Goal: Information Seeking & Learning: Check status

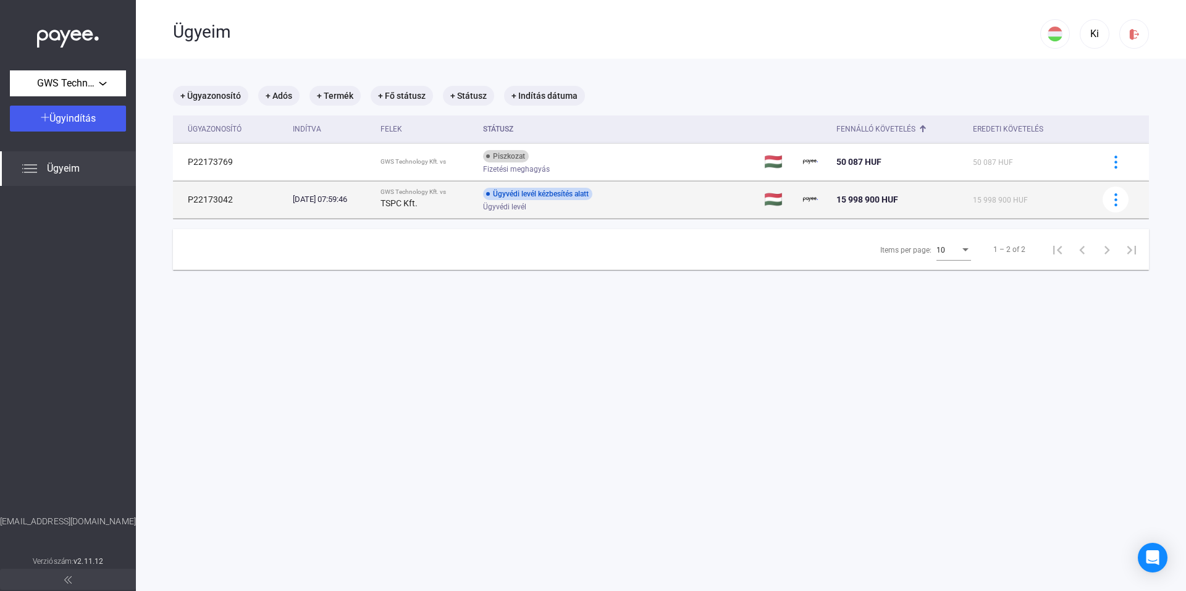
click at [412, 202] on strong "TSPC Kft." at bounding box center [399, 203] width 37 height 10
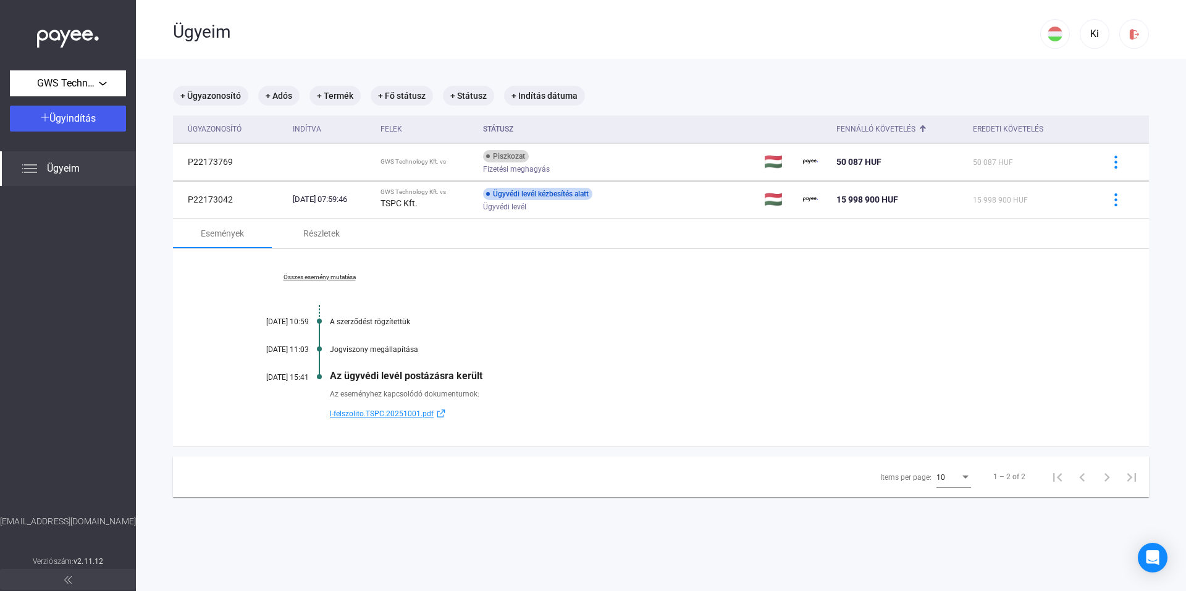
click at [333, 277] on link "Összes esemény mutatása" at bounding box center [319, 277] width 169 height 7
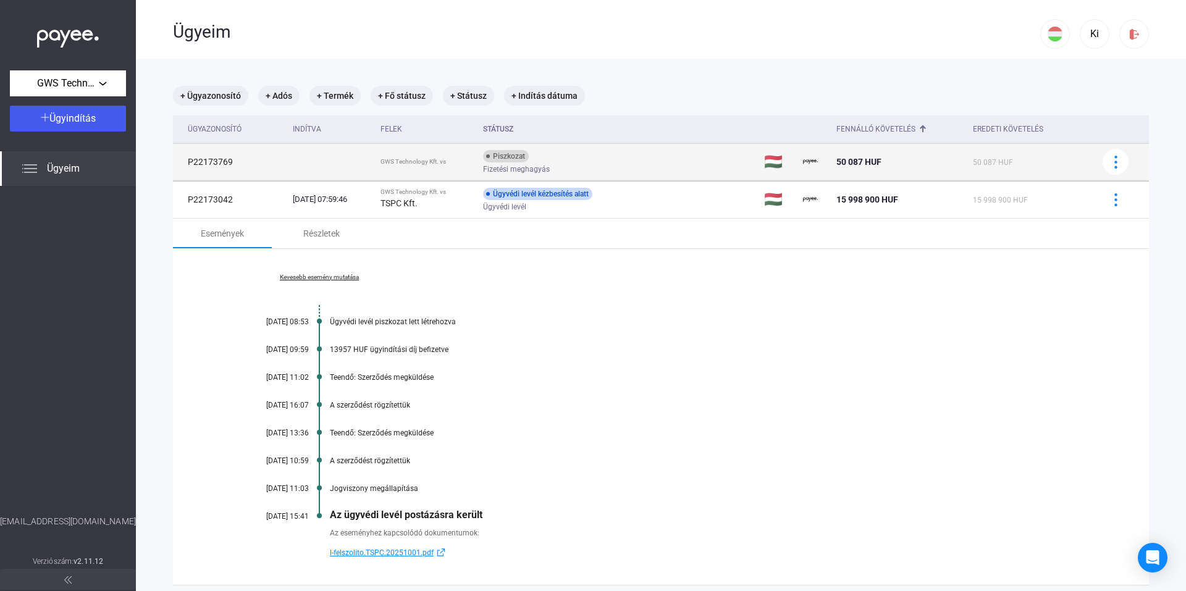
click at [412, 159] on div "GWS Technology Kft. vs" at bounding box center [427, 161] width 93 height 7
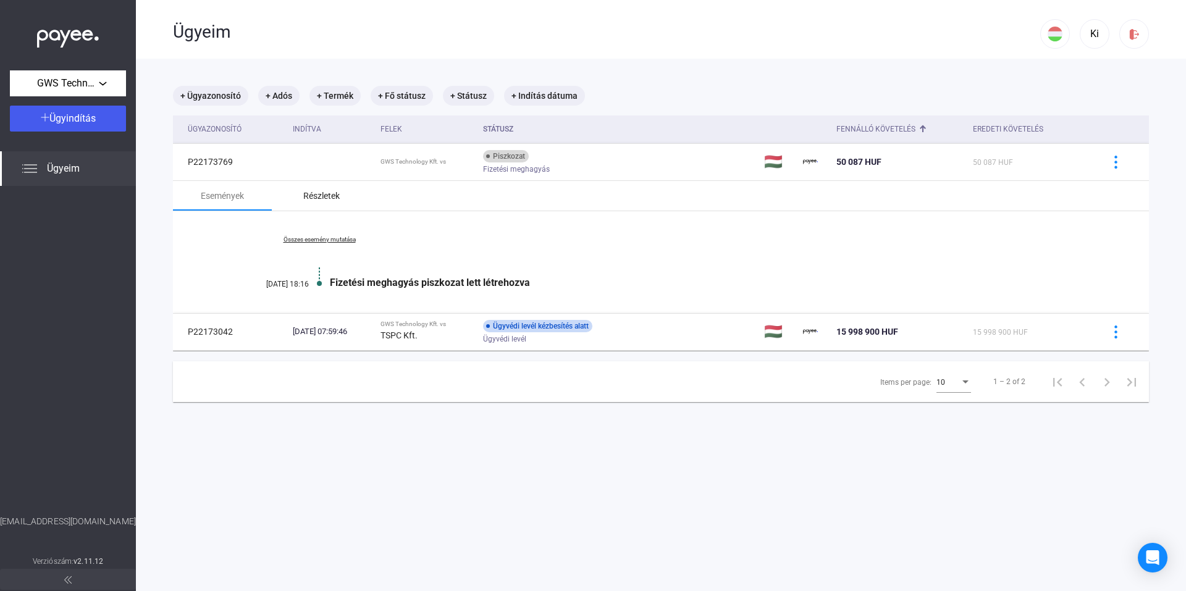
click at [320, 195] on div "Részletek" at bounding box center [321, 195] width 36 height 15
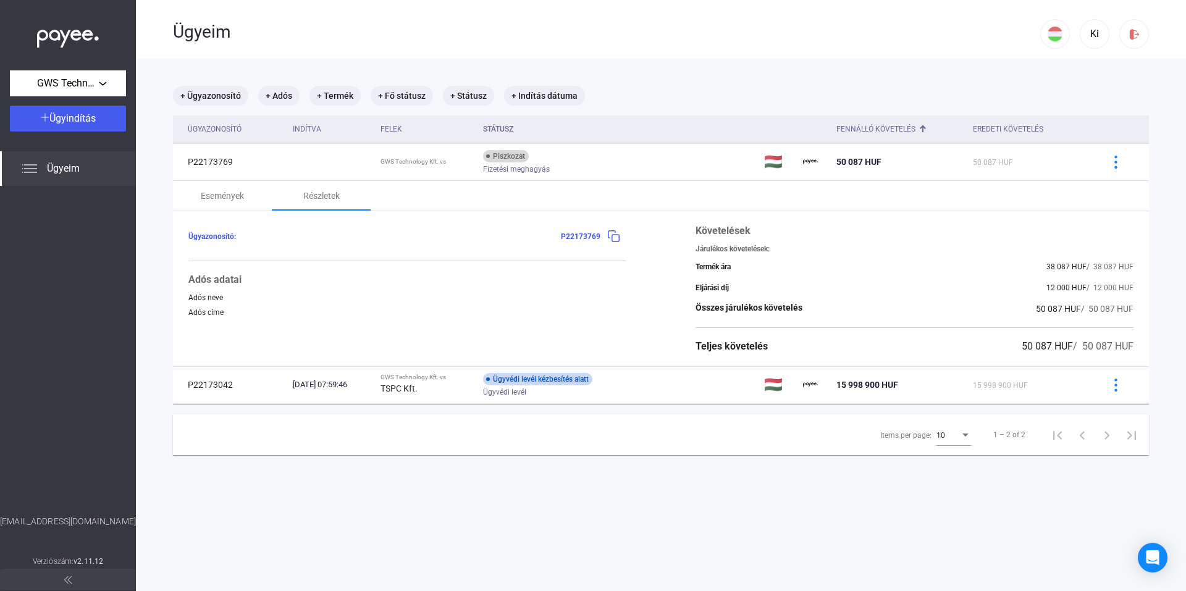
click at [582, 236] on span "P22173769" at bounding box center [581, 236] width 40 height 9
click at [610, 239] on img at bounding box center [613, 236] width 13 height 13
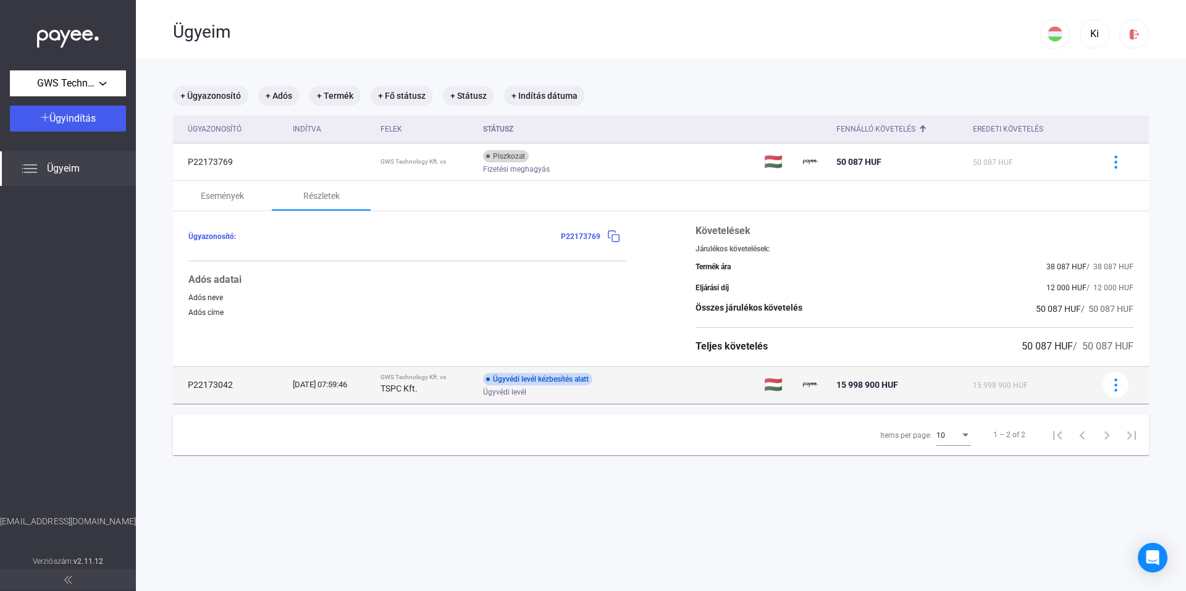
click at [526, 393] on span "Ügyvédi levél" at bounding box center [504, 392] width 43 height 15
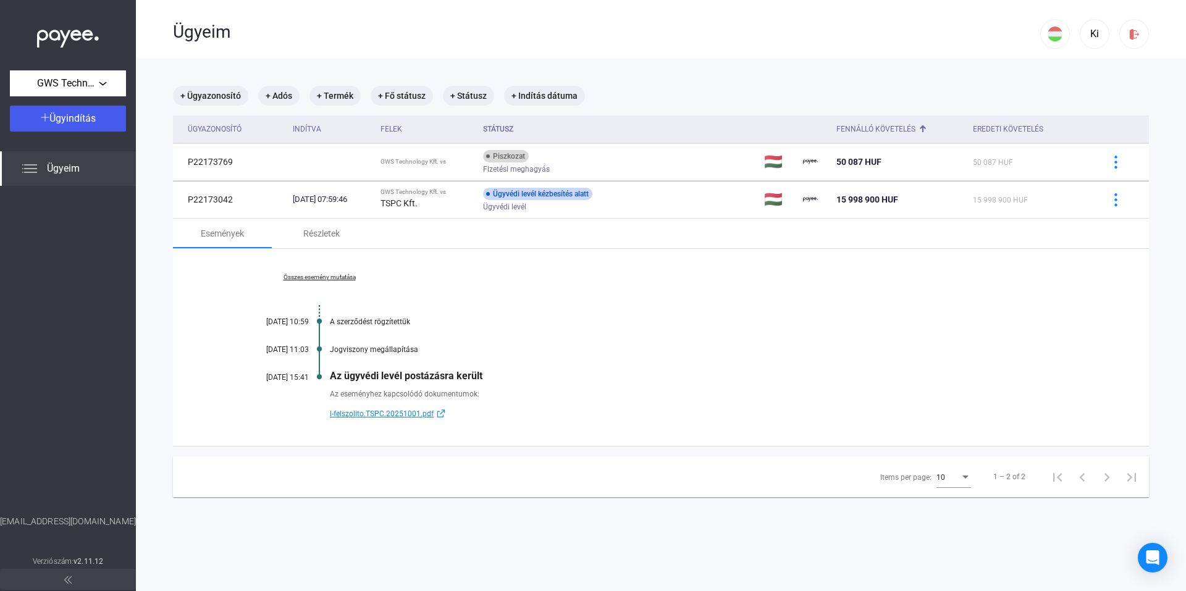
click at [322, 279] on link "Összes esemény mutatása" at bounding box center [319, 277] width 169 height 7
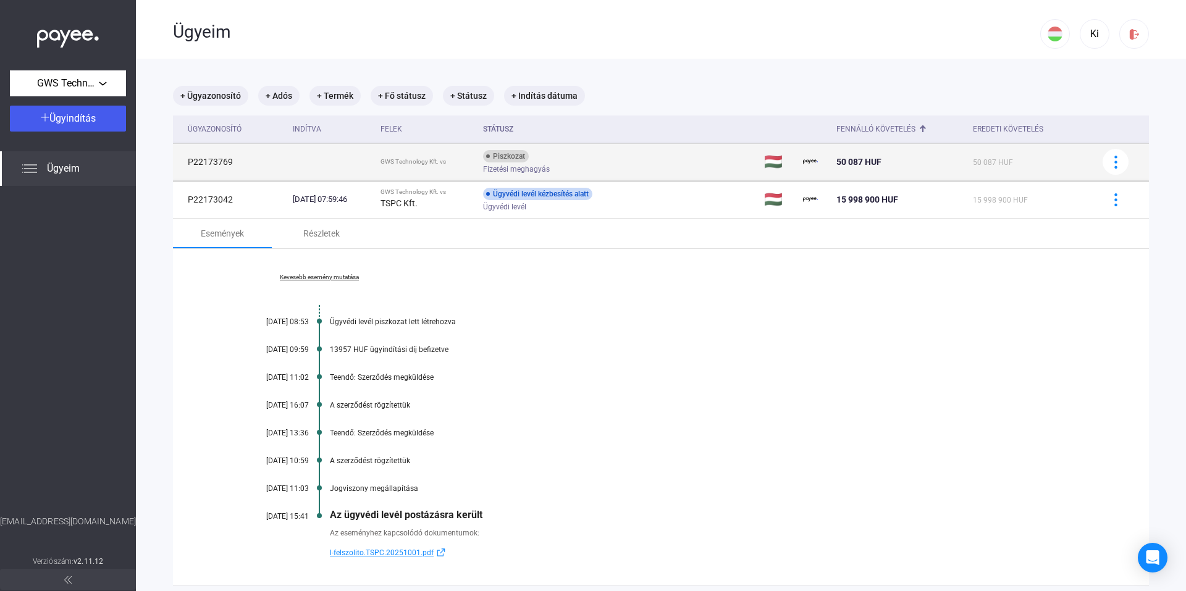
click at [529, 158] on div "Piszkozat" at bounding box center [506, 156] width 46 height 12
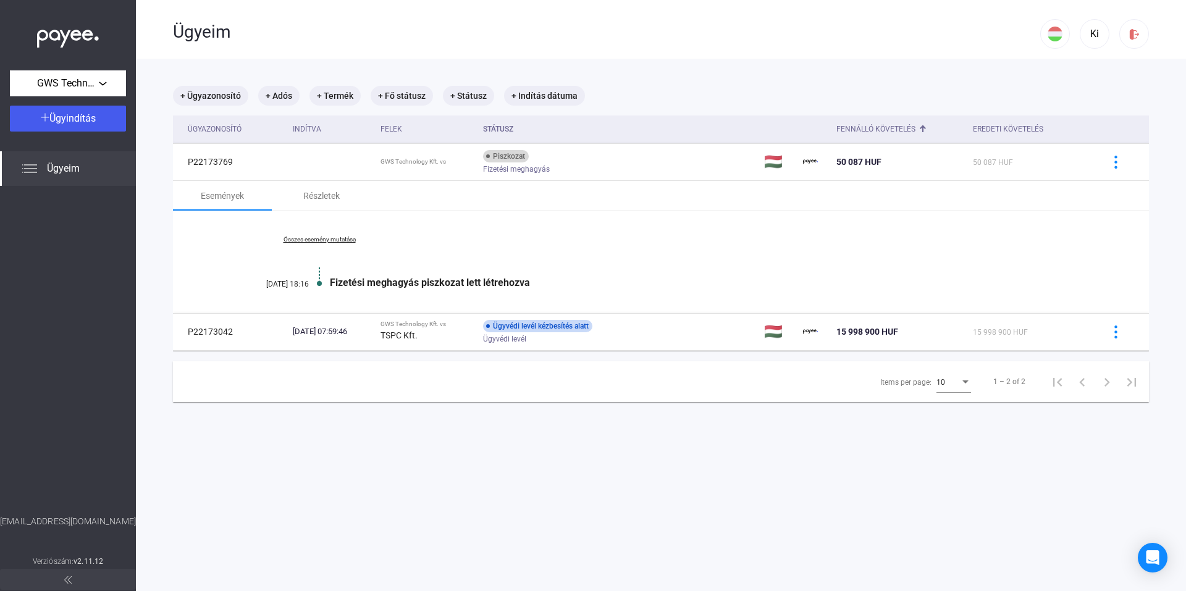
click at [345, 238] on link "Összes esemény mutatása" at bounding box center [319, 239] width 169 height 7
click at [414, 333] on strong "TSPC Kft." at bounding box center [399, 336] width 37 height 10
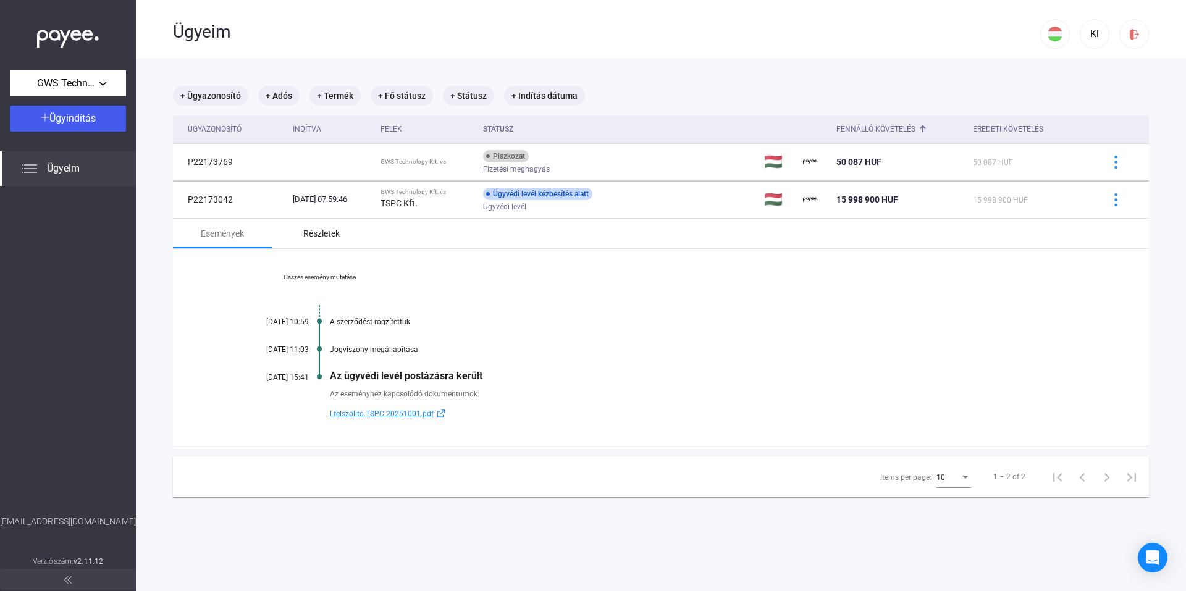
click at [336, 234] on div "Részletek" at bounding box center [321, 233] width 36 height 15
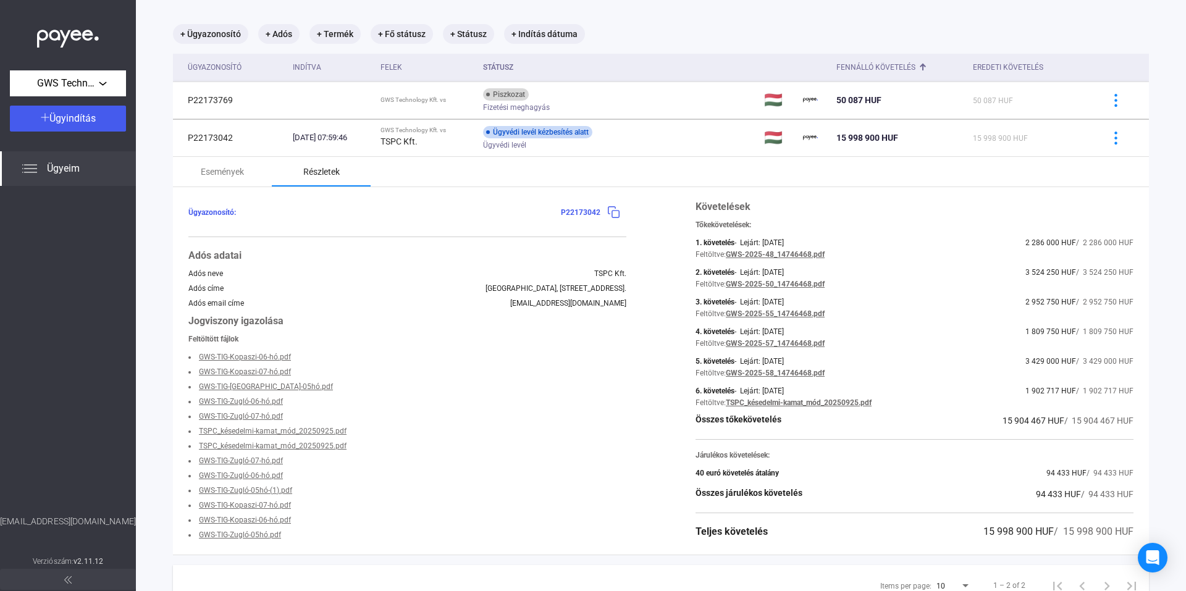
scroll to position [114, 0]
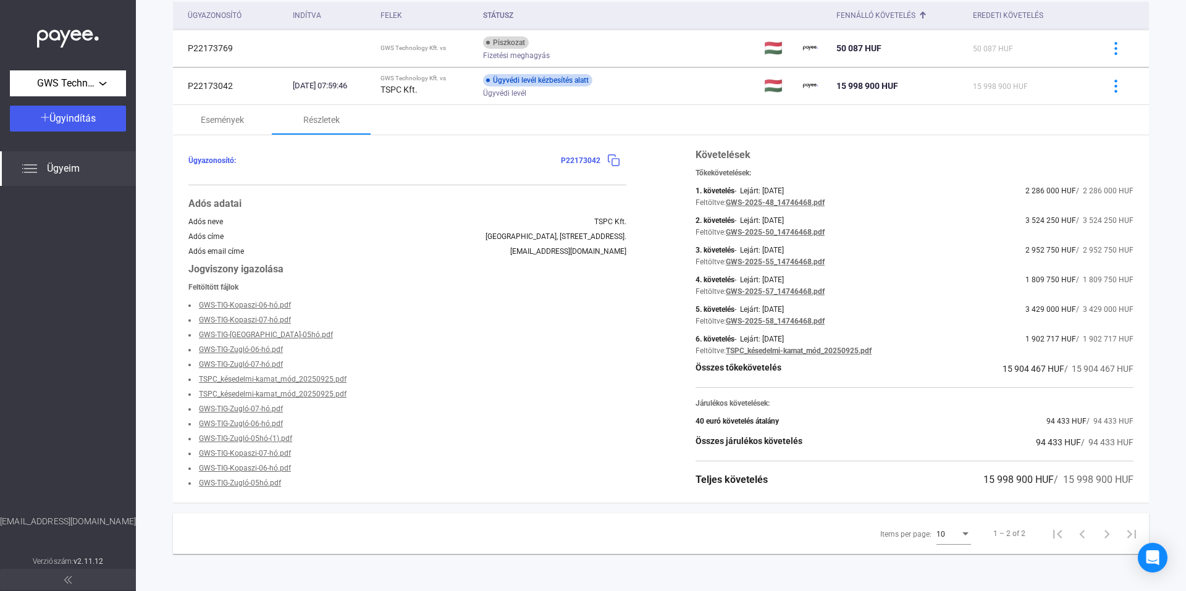
click at [268, 304] on link "GWS-TIG-Kopaszi-06-hó.pdf" at bounding box center [245, 305] width 92 height 9
click at [264, 379] on link "TSPC_késedelmi-kamat_mód_20250925.pdf" at bounding box center [273, 379] width 148 height 9
click at [277, 395] on link "TSPC_késedelmi-kamat_mód_20250925.pdf" at bounding box center [273, 394] width 148 height 9
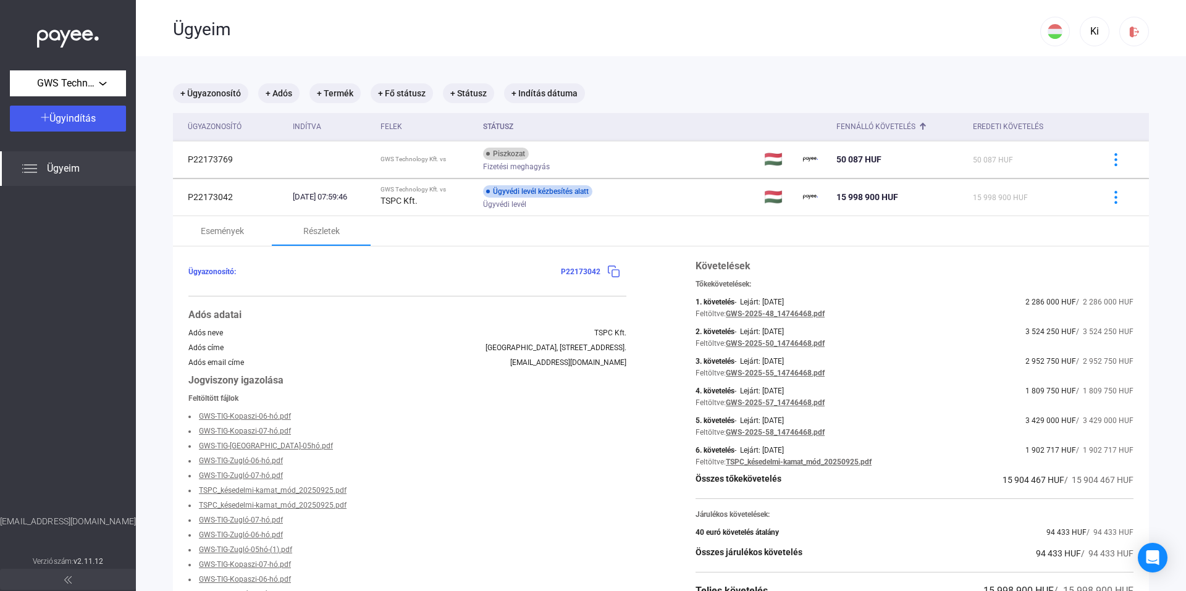
scroll to position [0, 0]
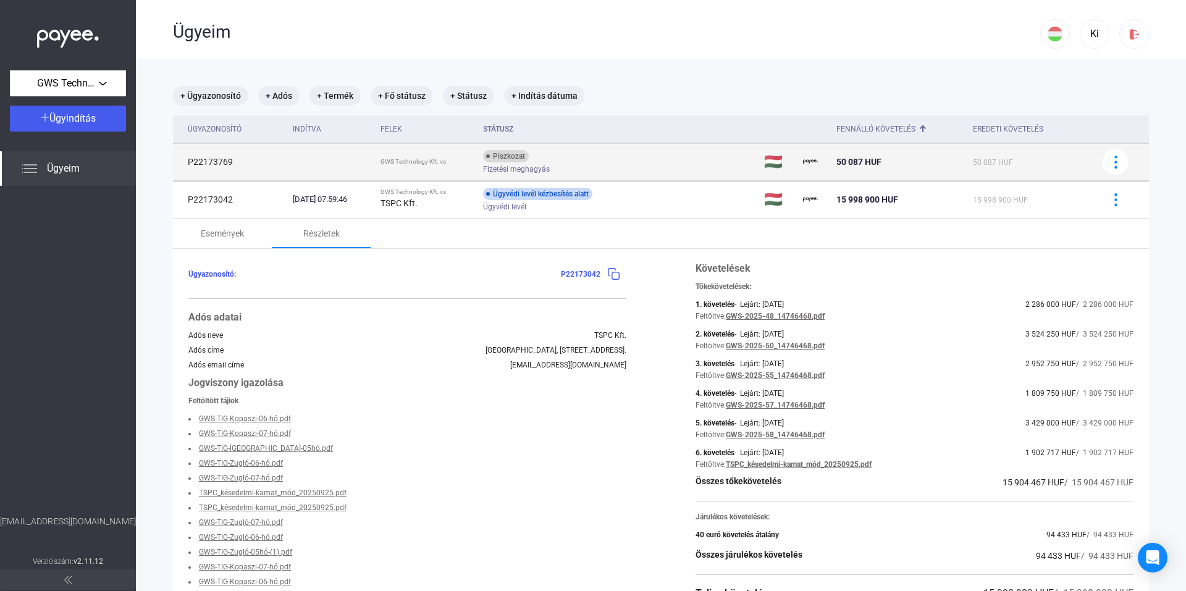
click at [200, 160] on td "P22173769" at bounding box center [230, 161] width 115 height 37
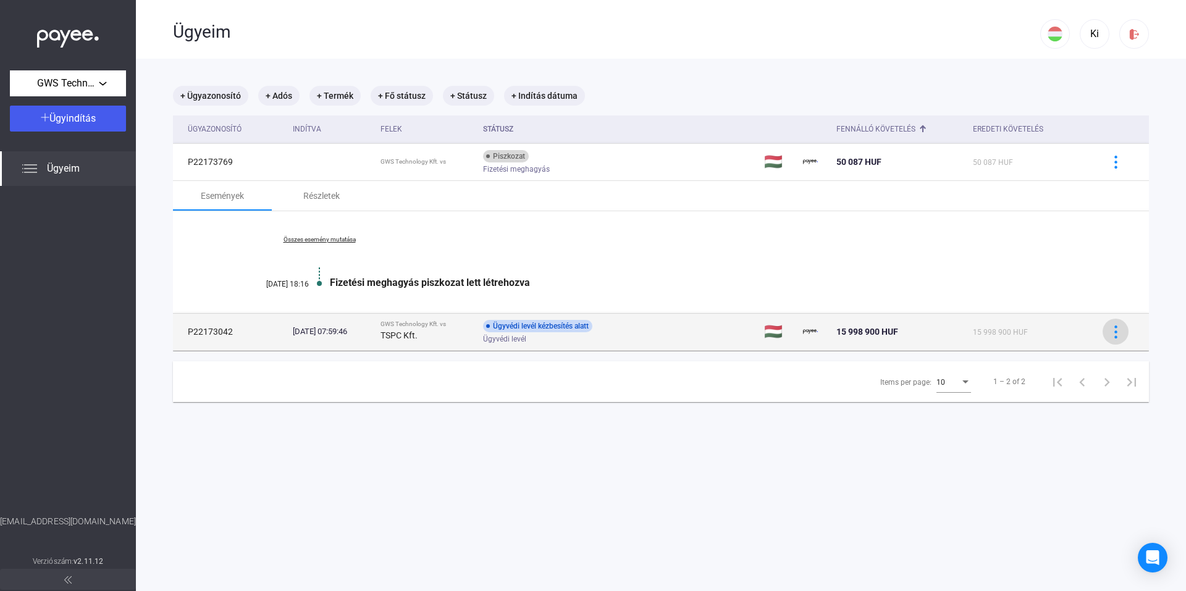
click at [1110, 333] on img at bounding box center [1116, 332] width 13 height 13
click at [1107, 333] on div at bounding box center [593, 295] width 1186 height 591
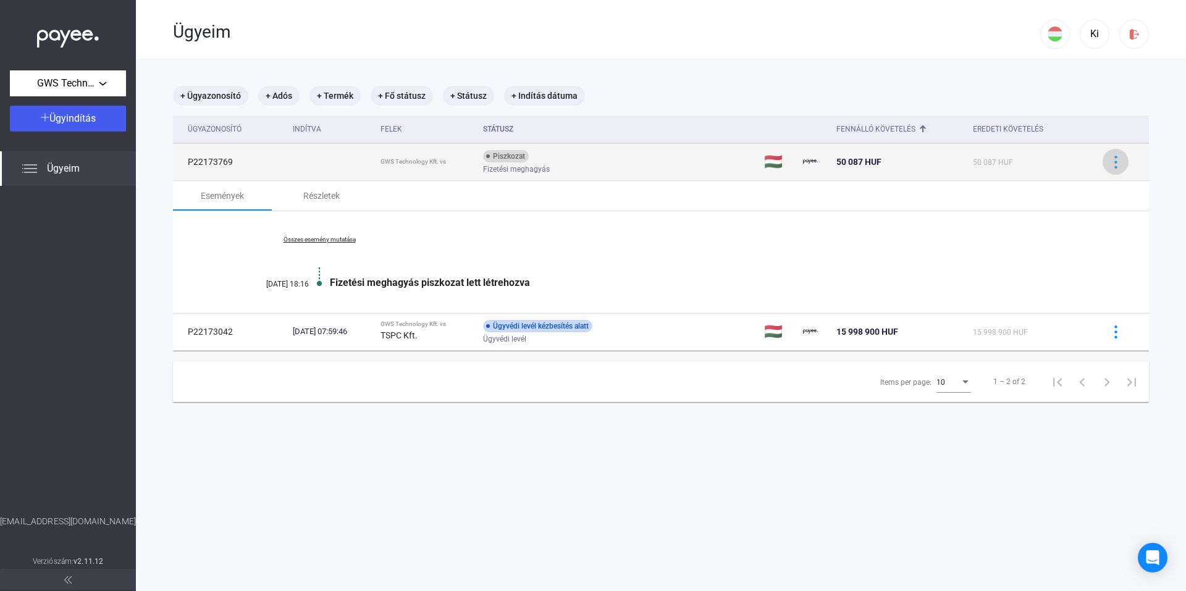
click at [1110, 164] on img at bounding box center [1116, 162] width 13 height 13
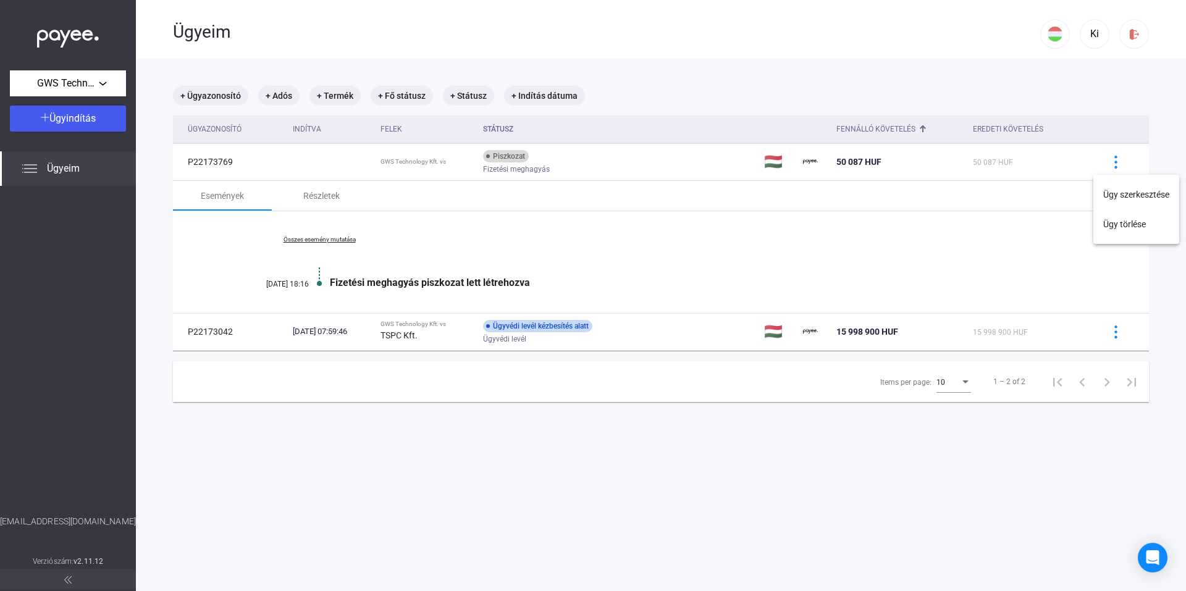
click at [633, 164] on div at bounding box center [593, 295] width 1186 height 591
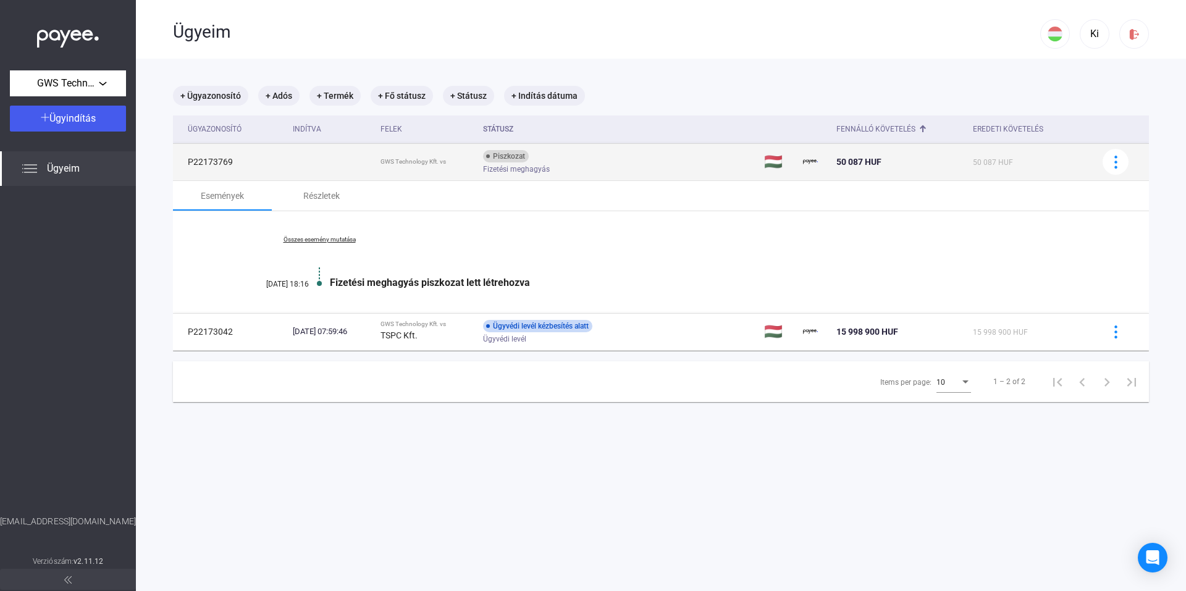
click at [529, 161] on div "Piszkozat" at bounding box center [506, 156] width 46 height 12
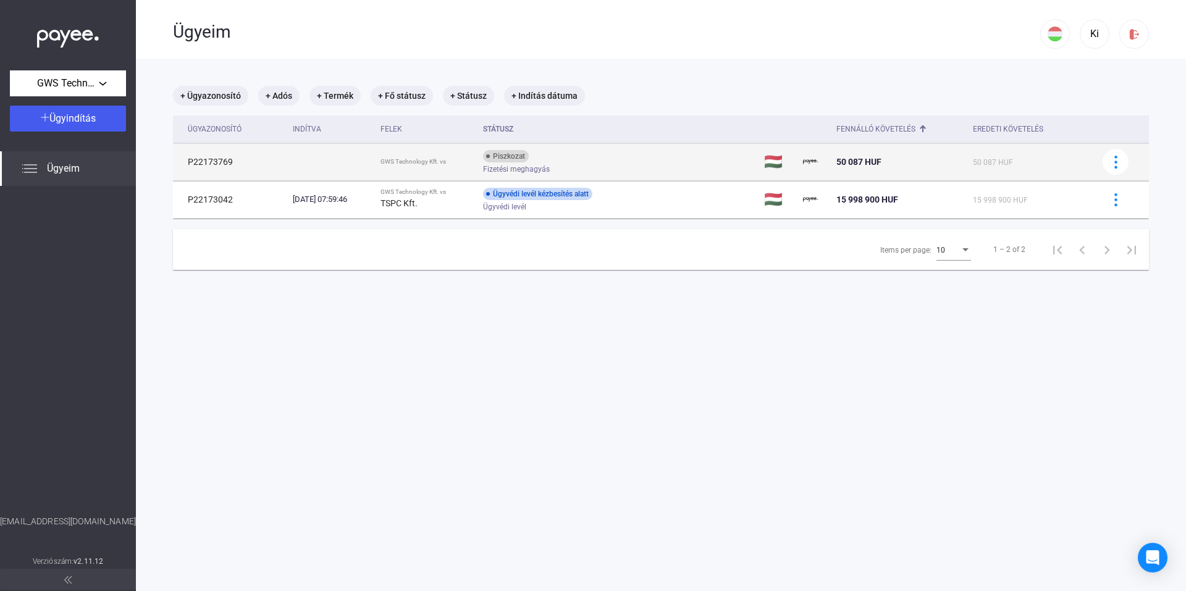
click at [258, 156] on td "P22173769" at bounding box center [230, 161] width 115 height 37
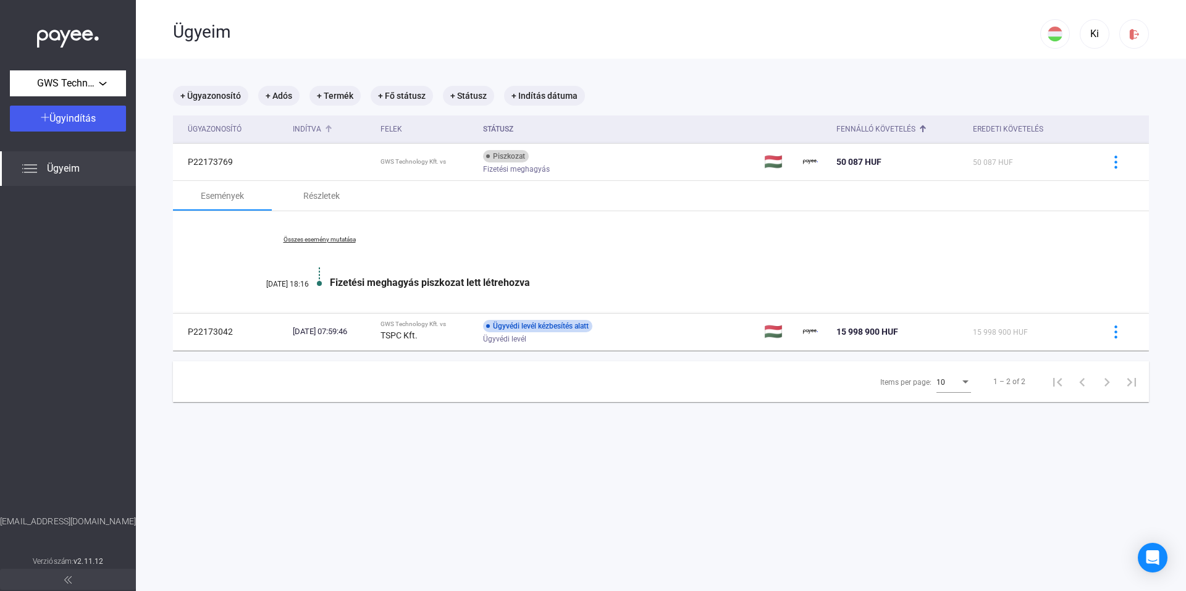
click at [314, 129] on div "Indítva" at bounding box center [307, 129] width 28 height 15
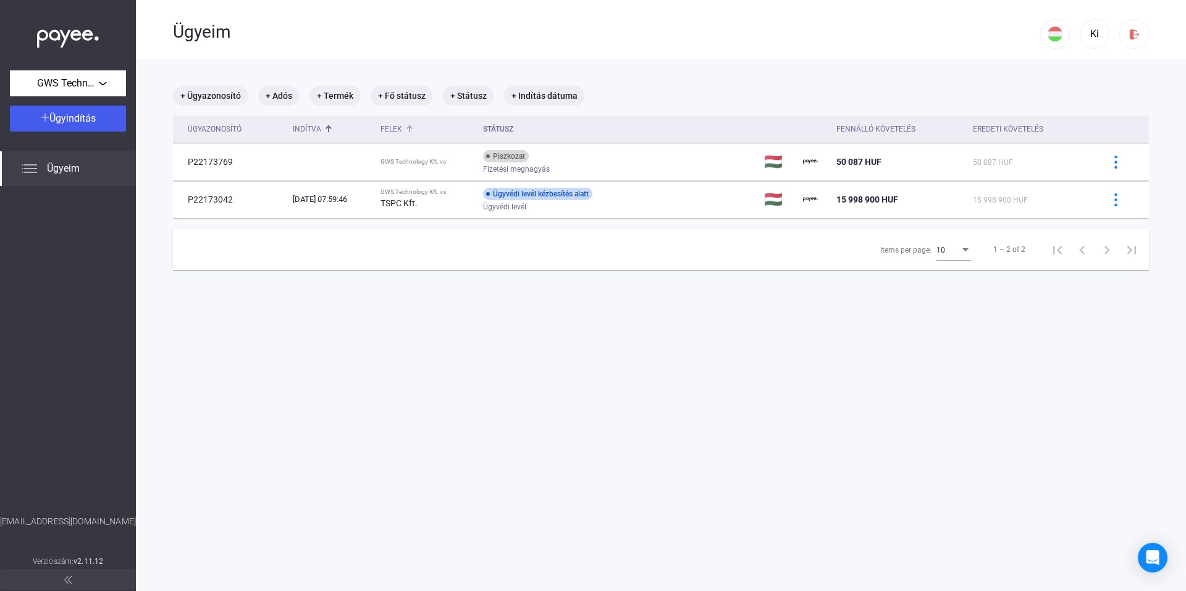
click at [402, 128] on div "Felek" at bounding box center [392, 129] width 22 height 15
click at [516, 131] on th "Státusz" at bounding box center [619, 130] width 282 height 28
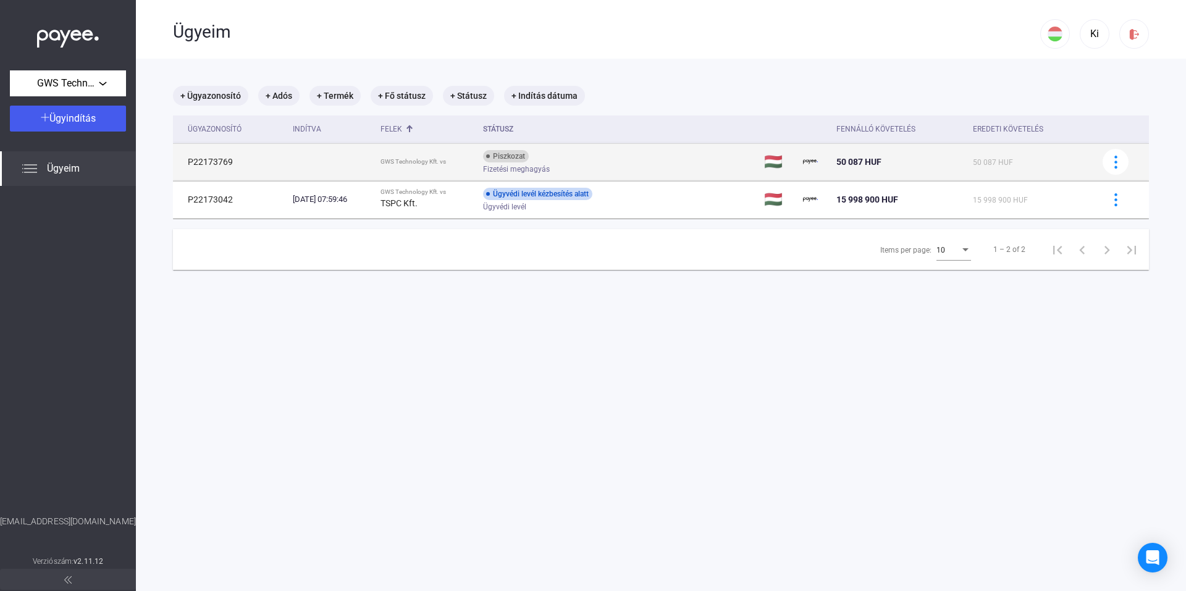
click at [922, 166] on div "50 087 HUF" at bounding box center [900, 161] width 126 height 15
